Goal: Task Accomplishment & Management: Use online tool/utility

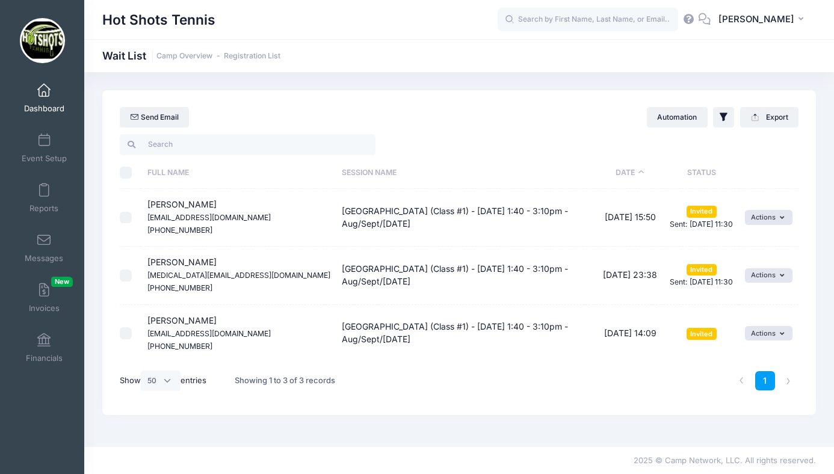
select select "50"
click at [42, 100] on link "Dashboard" at bounding box center [44, 98] width 57 height 42
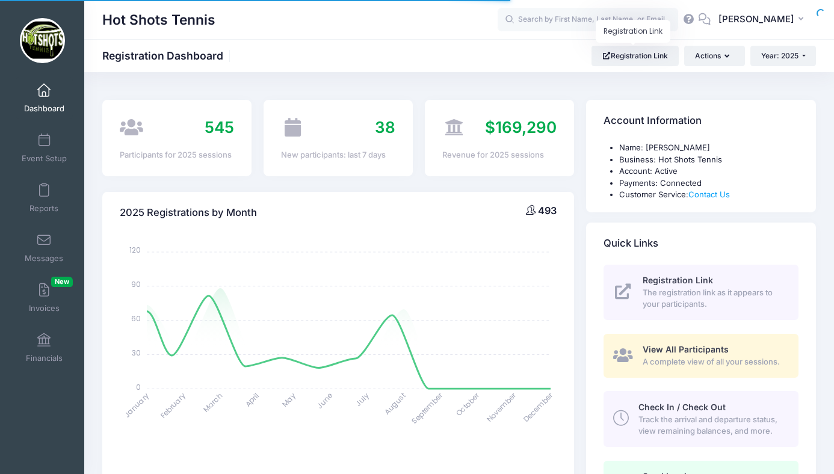
select select
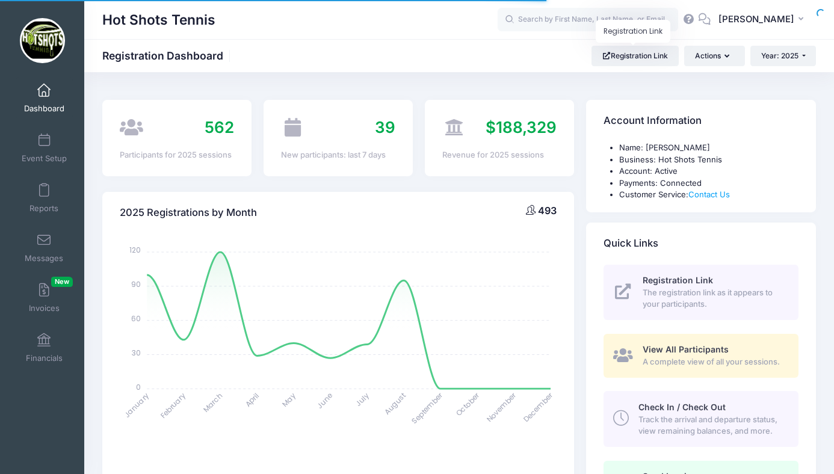
click at [636, 55] on body "Processing Request Please wait... Processing Request Please wait... Processing …" at bounding box center [417, 237] width 834 height 474
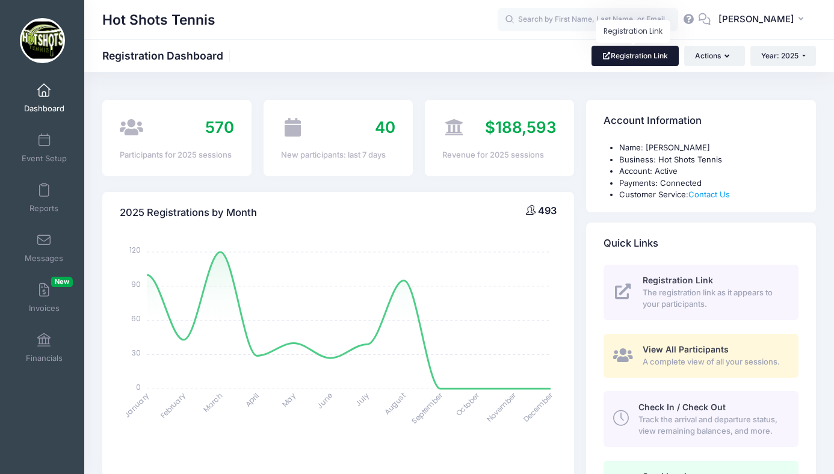
click at [636, 57] on link "Registration Link" at bounding box center [634, 56] width 87 height 20
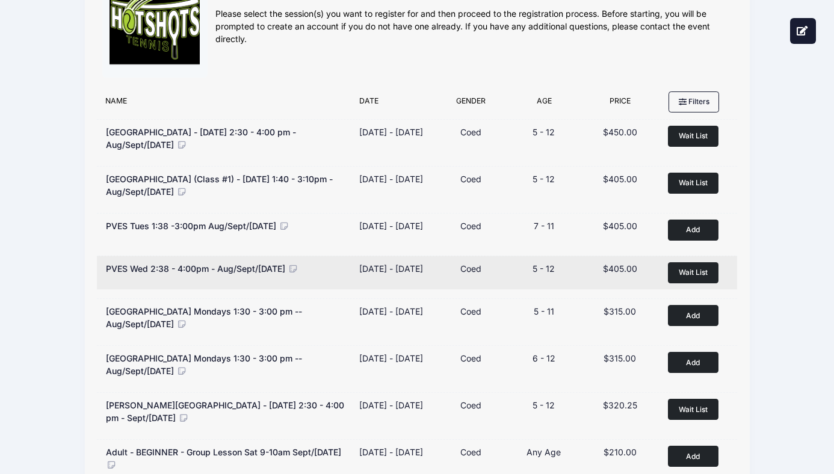
scroll to position [49, 0]
